Goal: Transaction & Acquisition: Subscribe to service/newsletter

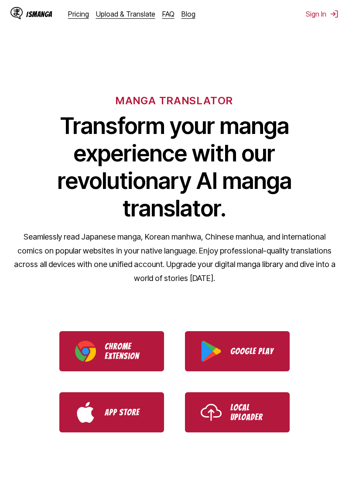
click at [325, 265] on p "Seamlessly read Japanese manga, Korean manhwa, Chinese manhua, and internationa…" at bounding box center [174, 257] width 328 height 55
click at [246, 415] on p "Local Uploader" at bounding box center [252, 411] width 44 height 19
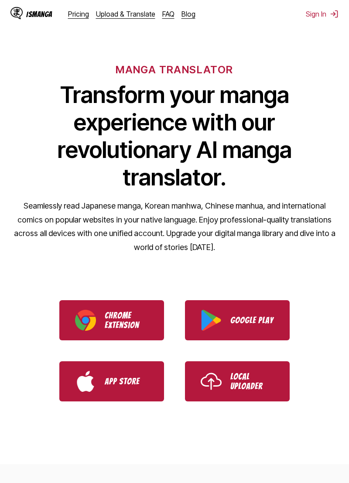
scroll to position [32, 0]
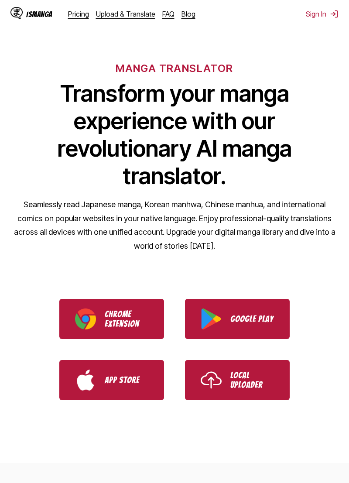
click at [265, 318] on p "Google Play" at bounding box center [252, 319] width 44 height 10
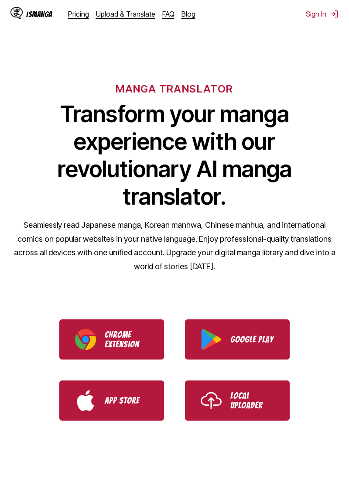
scroll to position [0, 0]
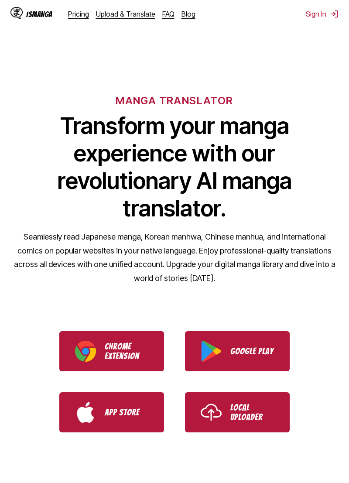
click at [75, 15] on link "Pricing" at bounding box center [78, 14] width 21 height 9
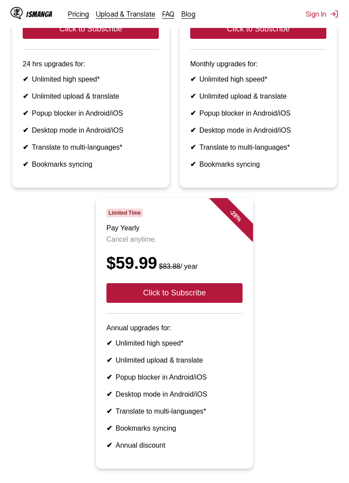
scroll to position [277, 0]
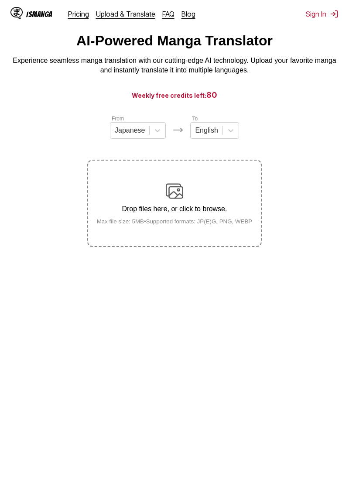
scroll to position [86, 0]
